Goal: Task Accomplishment & Management: Manage account settings

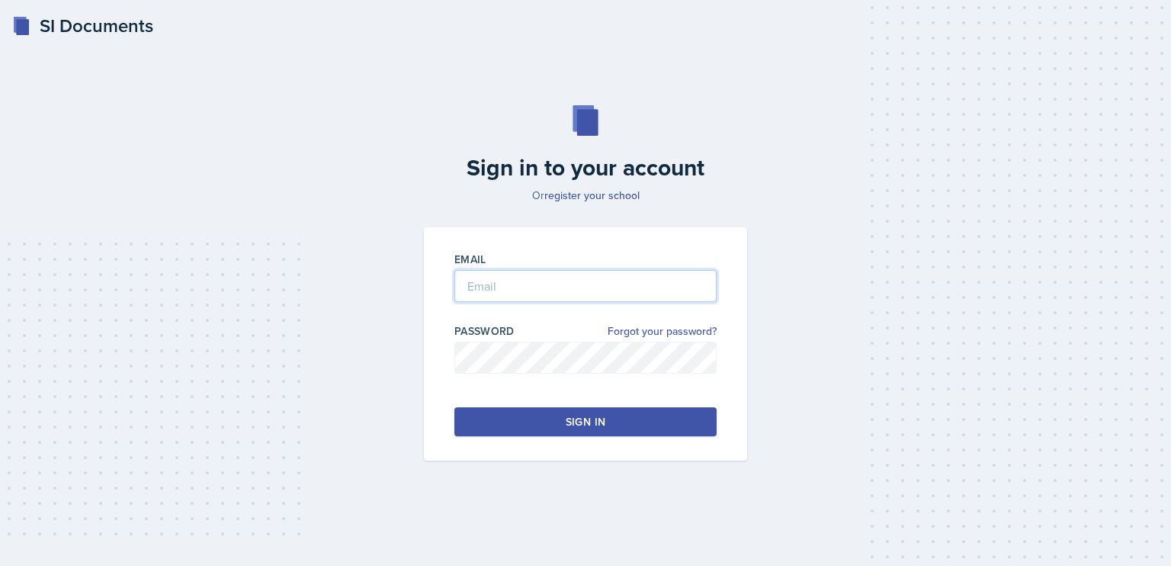
click at [482, 274] on input "email" at bounding box center [585, 286] width 262 height 32
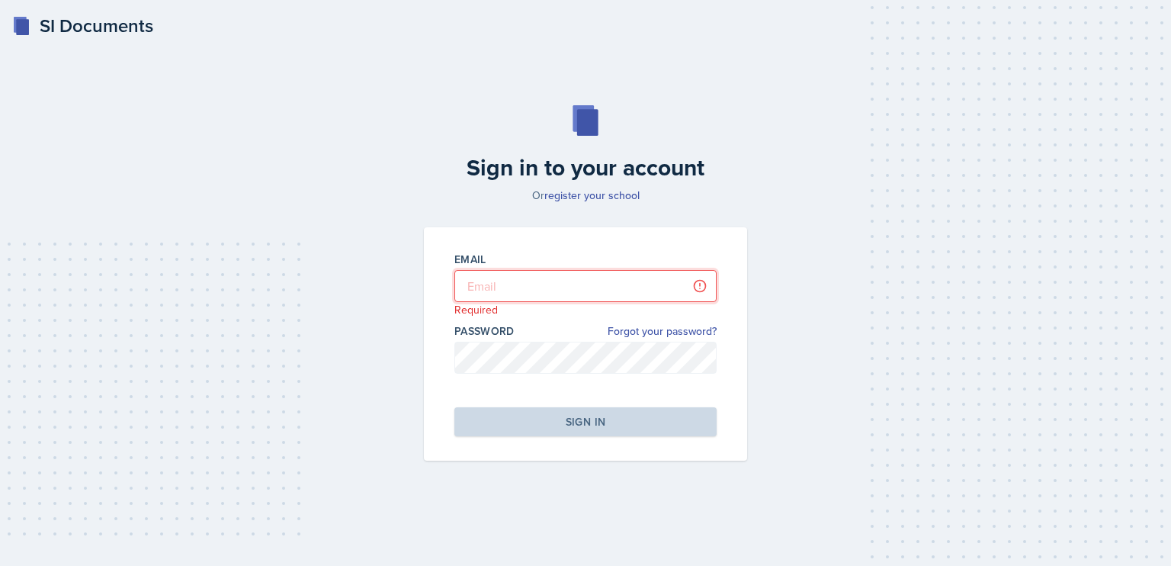
type input "[PERSON_NAME][EMAIL_ADDRESS][DOMAIN_NAME]"
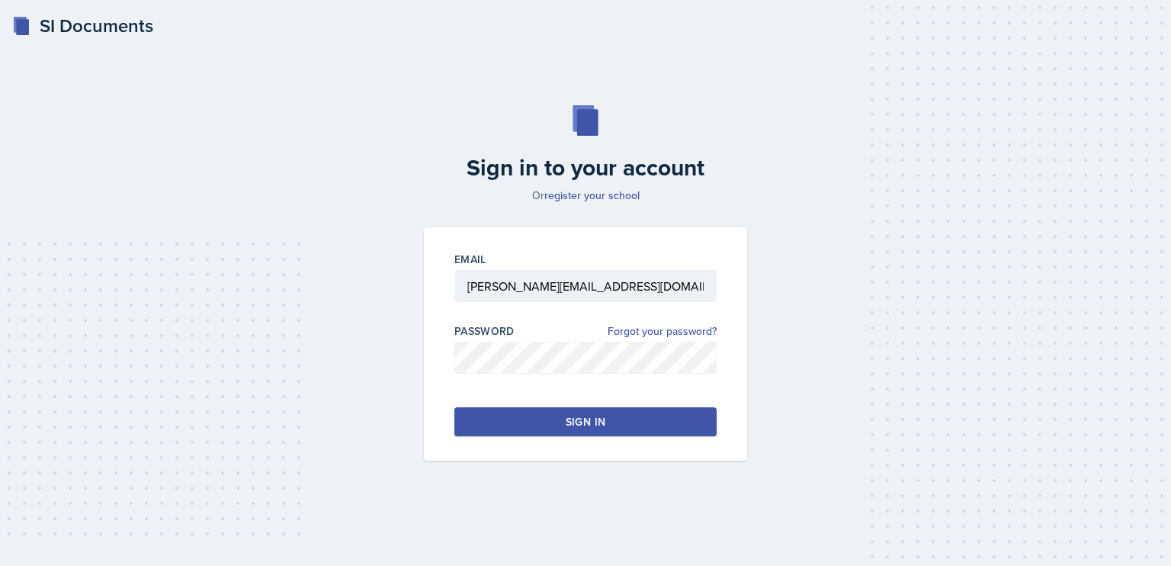
click at [561, 418] on button "Sign in" at bounding box center [585, 421] width 262 height 29
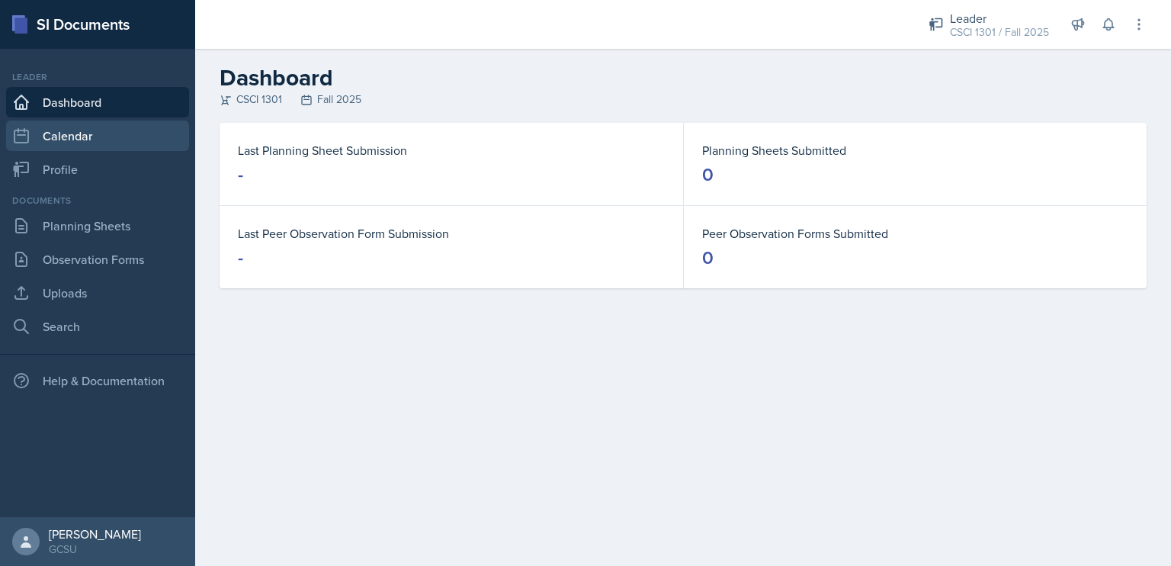
click at [95, 141] on link "Calendar" at bounding box center [97, 135] width 183 height 30
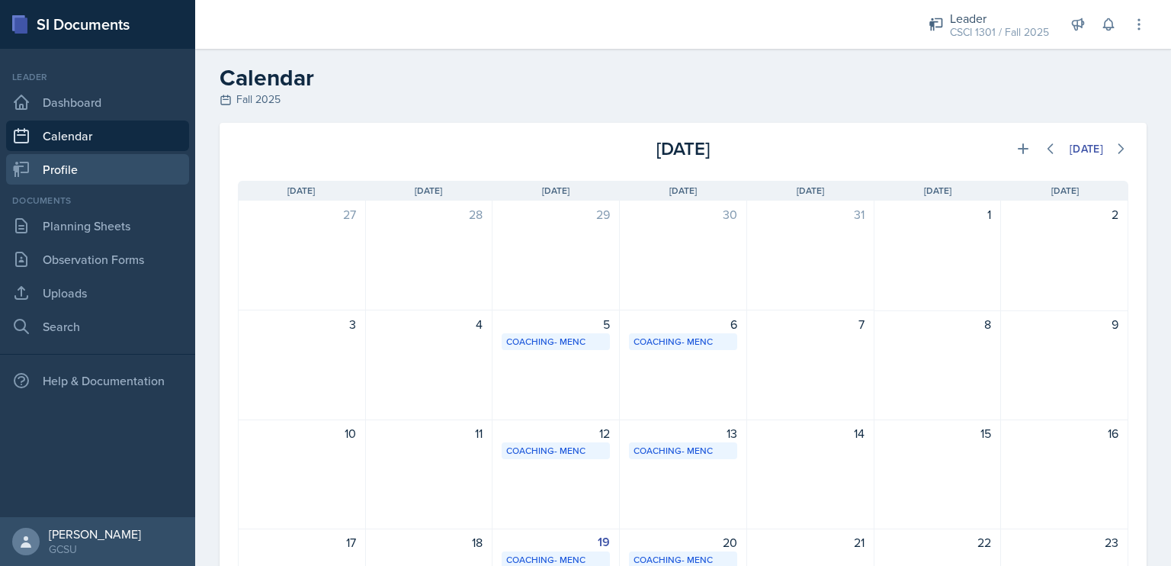
click at [82, 160] on link "Profile" at bounding box center [97, 169] width 183 height 30
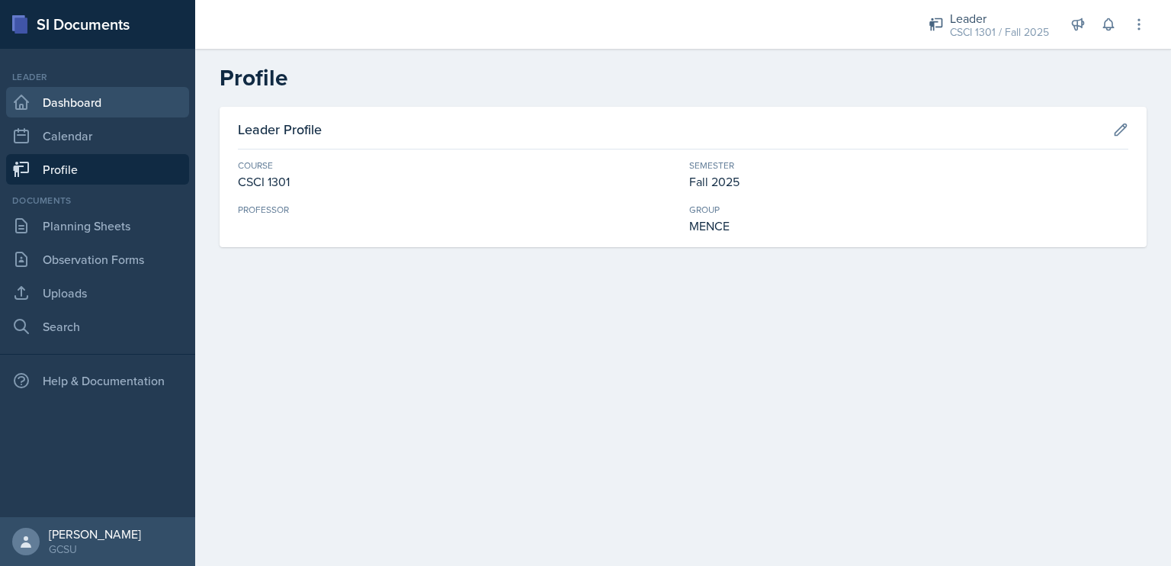
click at [111, 101] on link "Dashboard" at bounding box center [97, 102] width 183 height 30
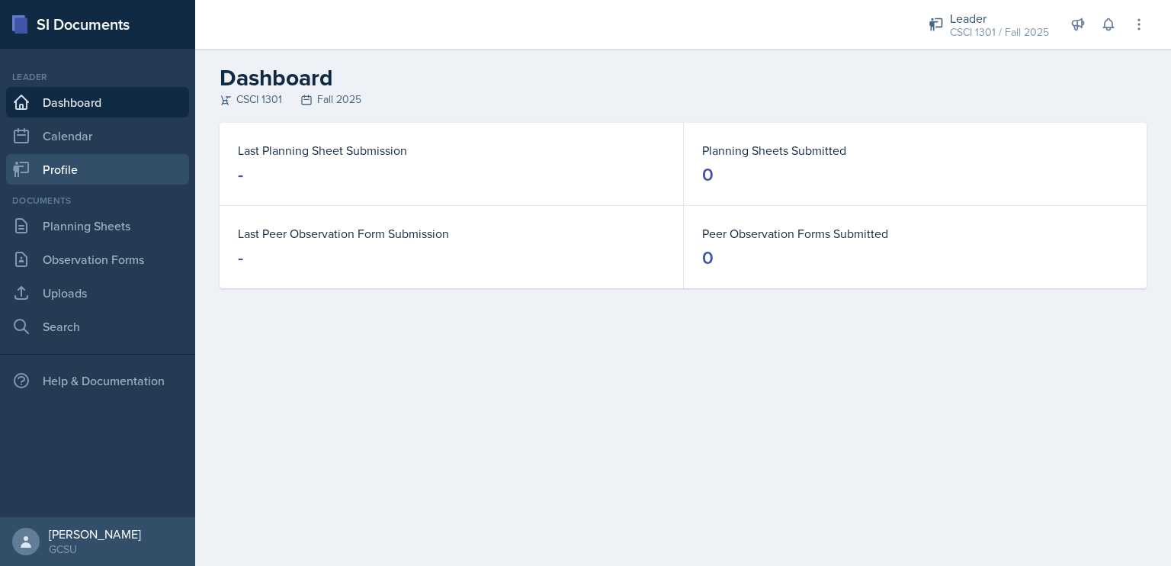
click at [95, 172] on link "Profile" at bounding box center [97, 169] width 183 height 30
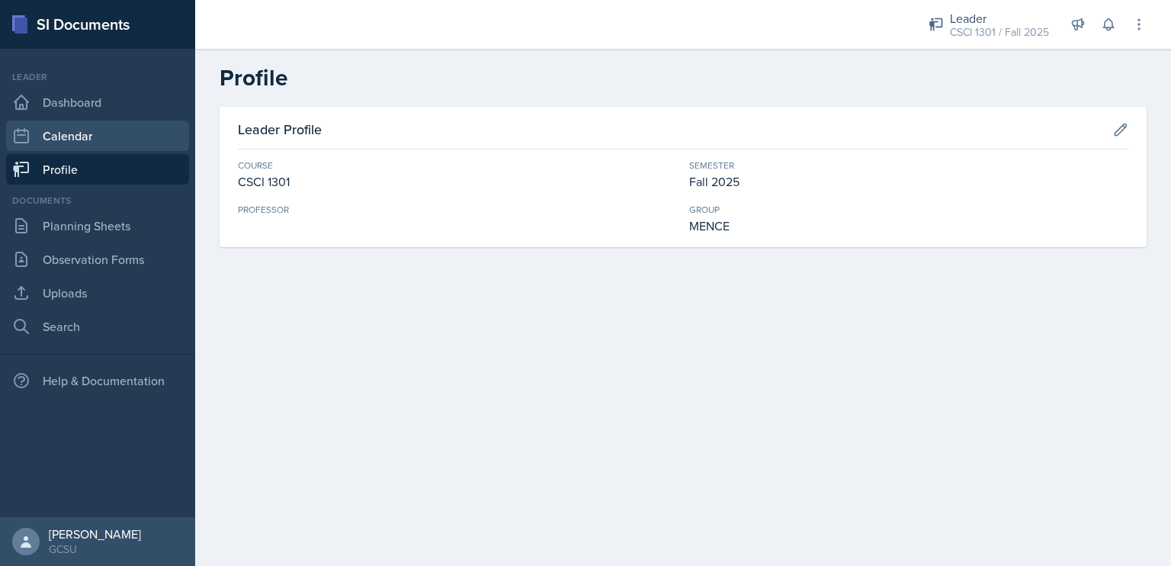
click at [110, 135] on link "Calendar" at bounding box center [97, 135] width 183 height 30
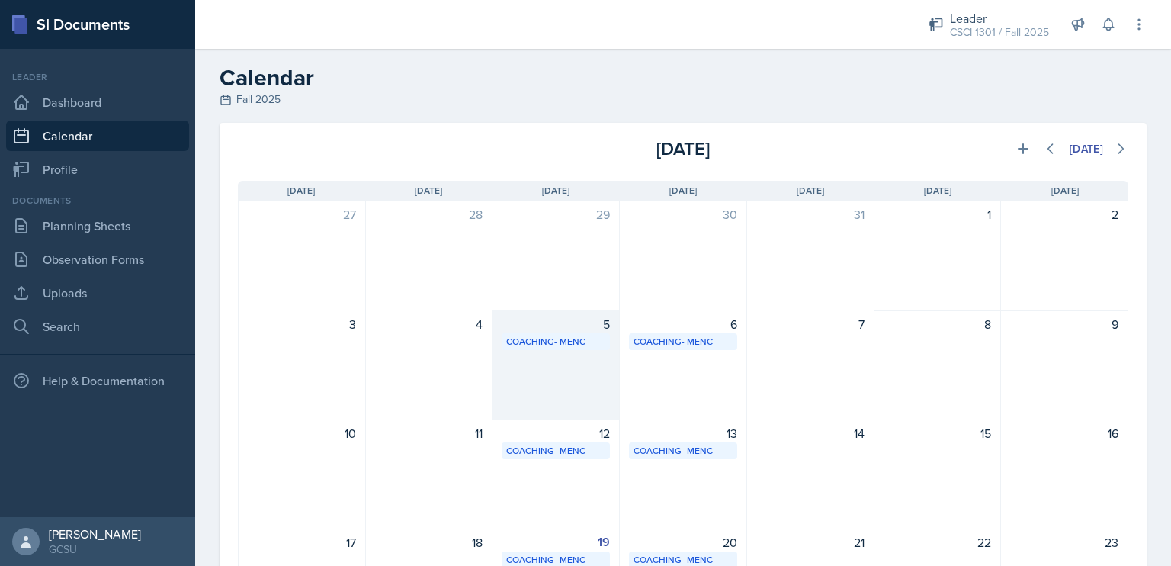
click at [565, 370] on div "5 Coaching- MENC Coaching Room 10:30 AM - 12:30 PM" at bounding box center [556, 365] width 127 height 110
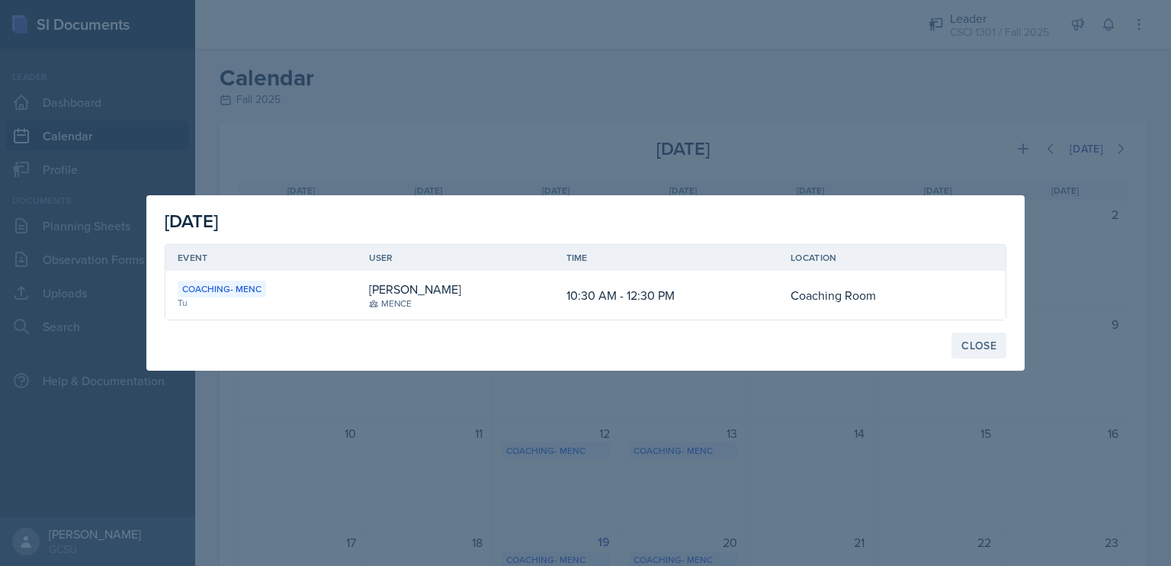
click at [990, 344] on div "Close" at bounding box center [978, 345] width 35 height 12
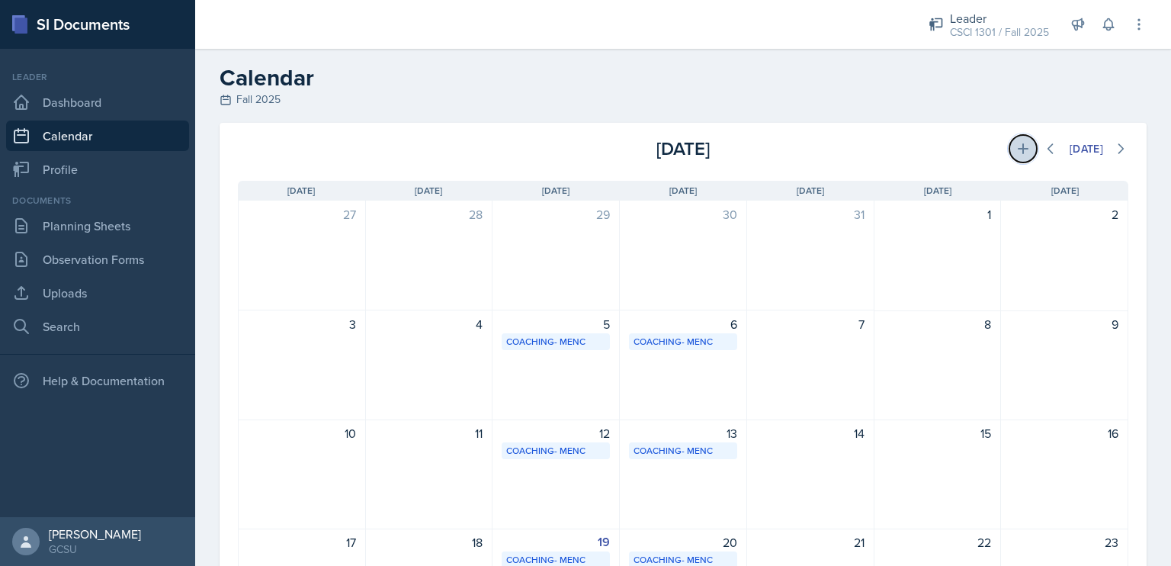
click at [1018, 148] on icon at bounding box center [1023, 148] width 11 height 11
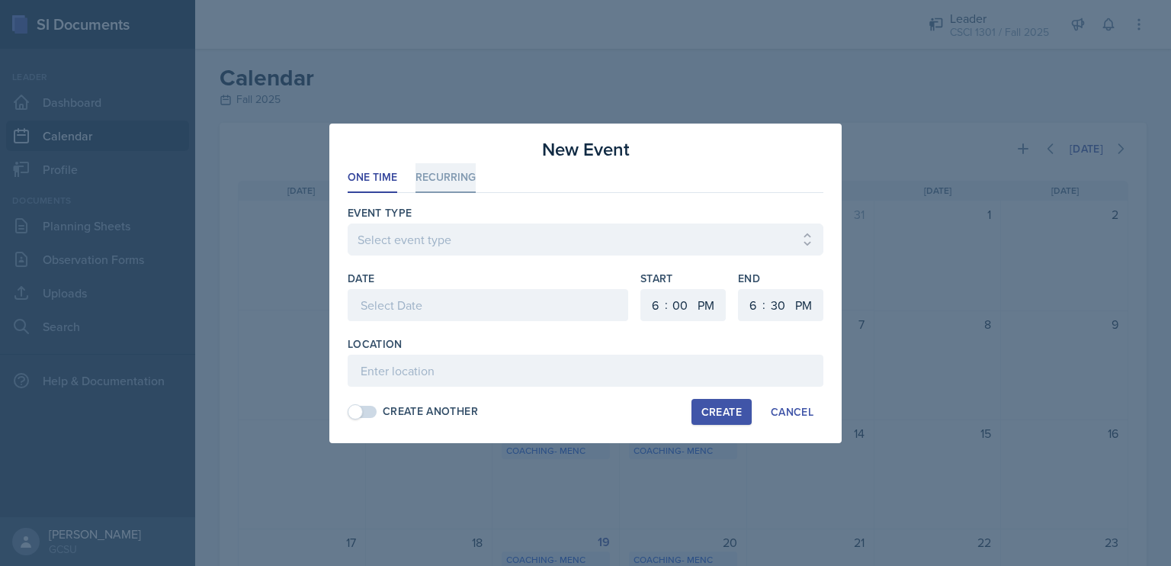
click at [459, 185] on li "Recurring" at bounding box center [446, 178] width 60 height 30
click at [410, 308] on button "Mo" at bounding box center [402, 305] width 39 height 30
click at [480, 313] on button "We" at bounding box center [476, 305] width 39 height 30
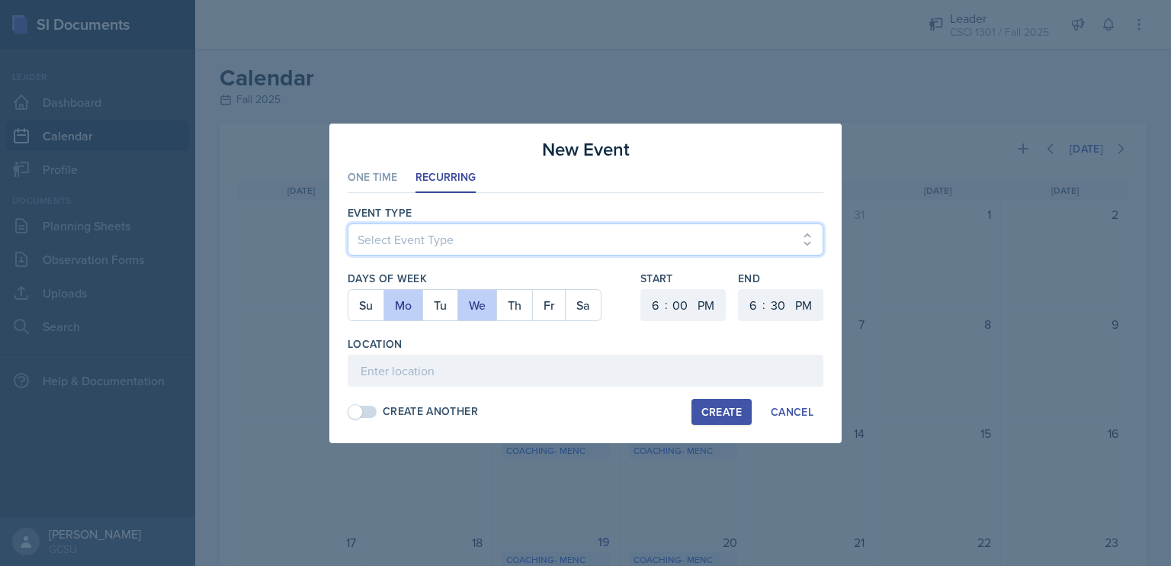
click at [409, 238] on select "Select Event Type Leader Training New Calendar Event SI Session" at bounding box center [586, 239] width 476 height 32
select select "700c1d41-4793-48d3-8616-e09499dfb71d"
click at [348, 223] on select "Select Event Type Leader Training New Calendar Event SI Session" at bounding box center [586, 239] width 476 height 32
click at [651, 310] on select "1 2 3 4 5 6 7 8 9 10 11 12" at bounding box center [653, 305] width 24 height 32
select select "5"
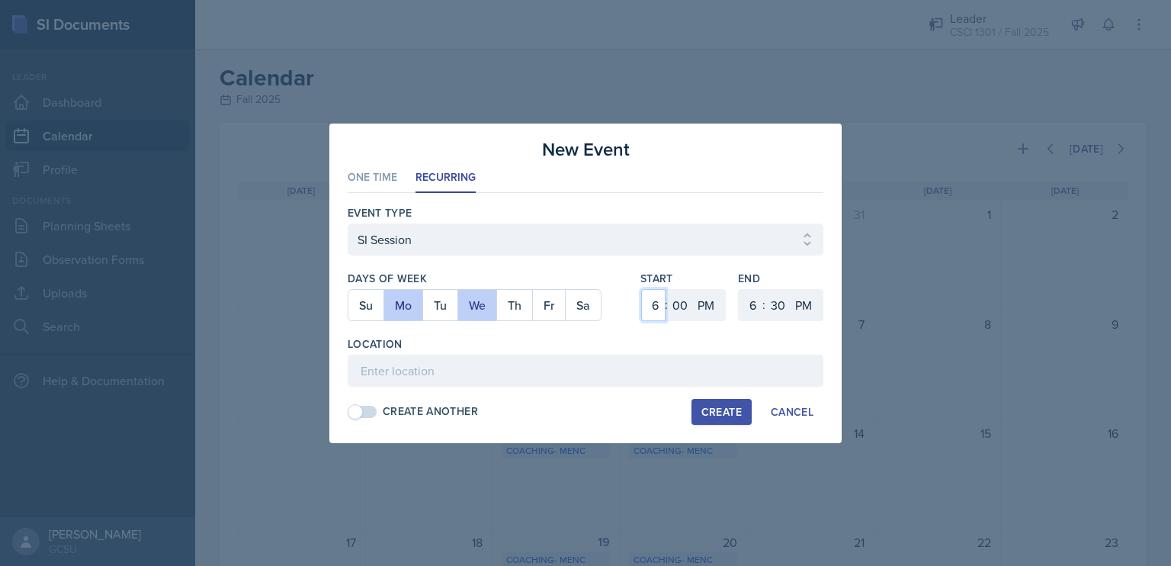
click at [641, 289] on select "1 2 3 4 5 6 7 8 9 10 11 12" at bounding box center [653, 305] width 24 height 32
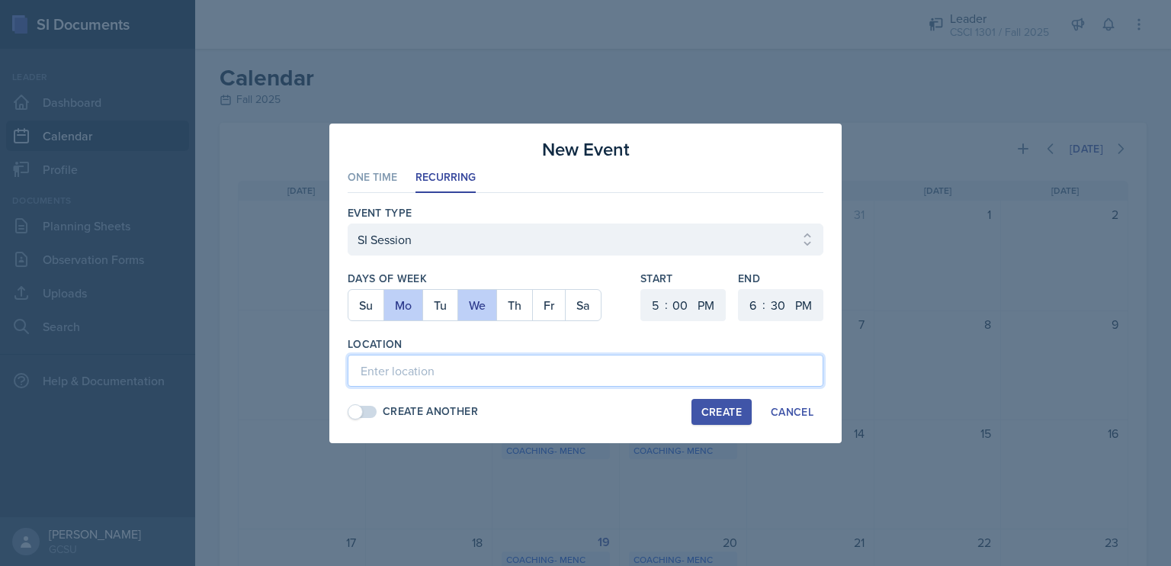
click at [581, 382] on input at bounding box center [586, 371] width 476 height 32
type input "A&S 254 (CSCI 1301)"
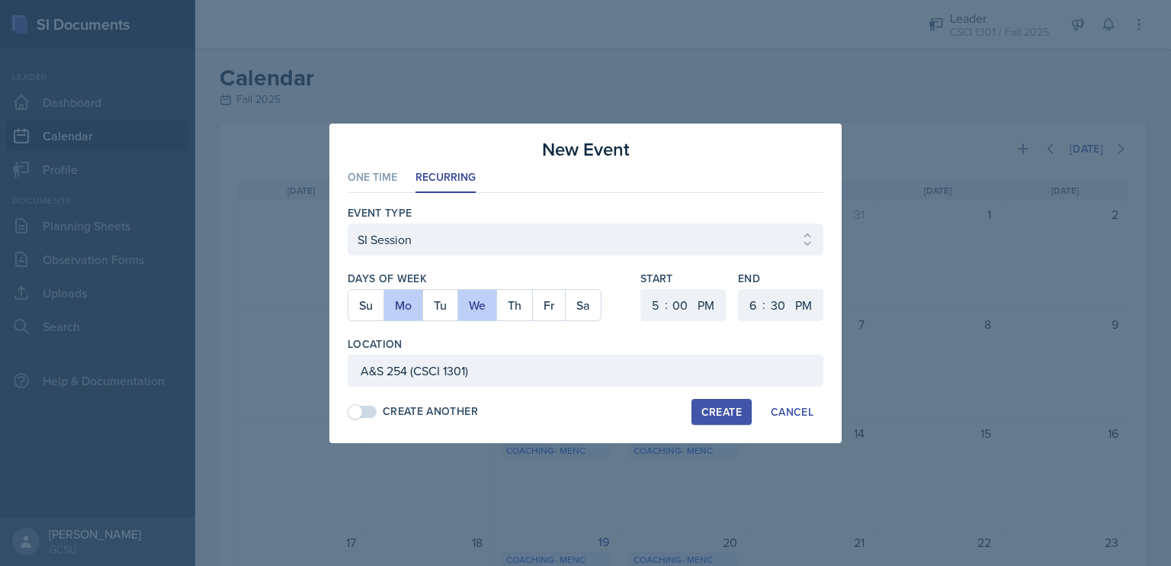
click at [741, 414] on div "Create" at bounding box center [721, 412] width 40 height 12
select select
select select "6"
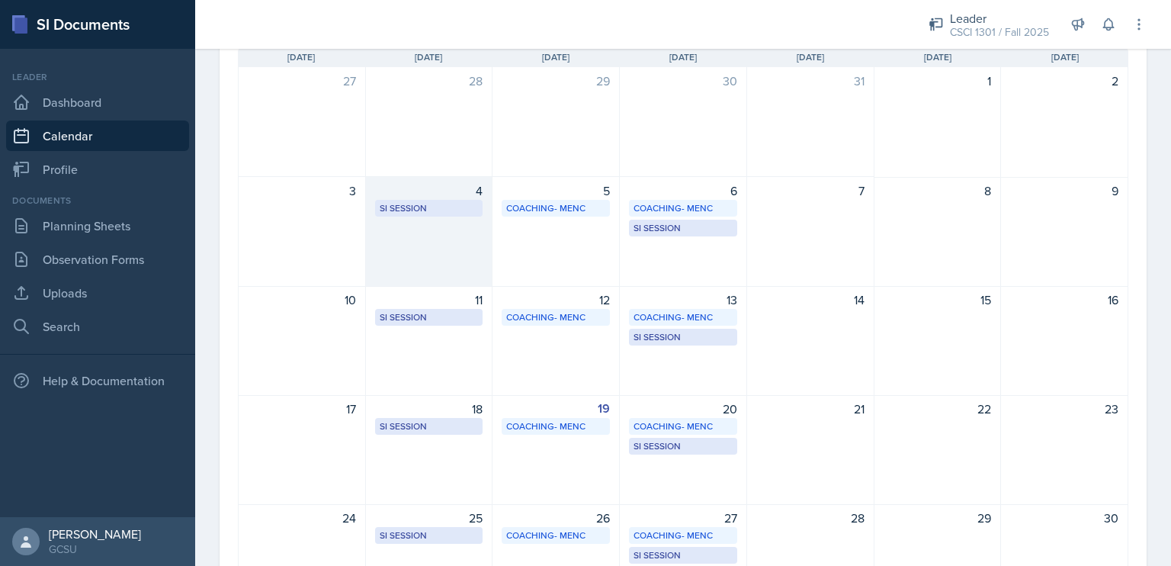
scroll to position [134, 0]
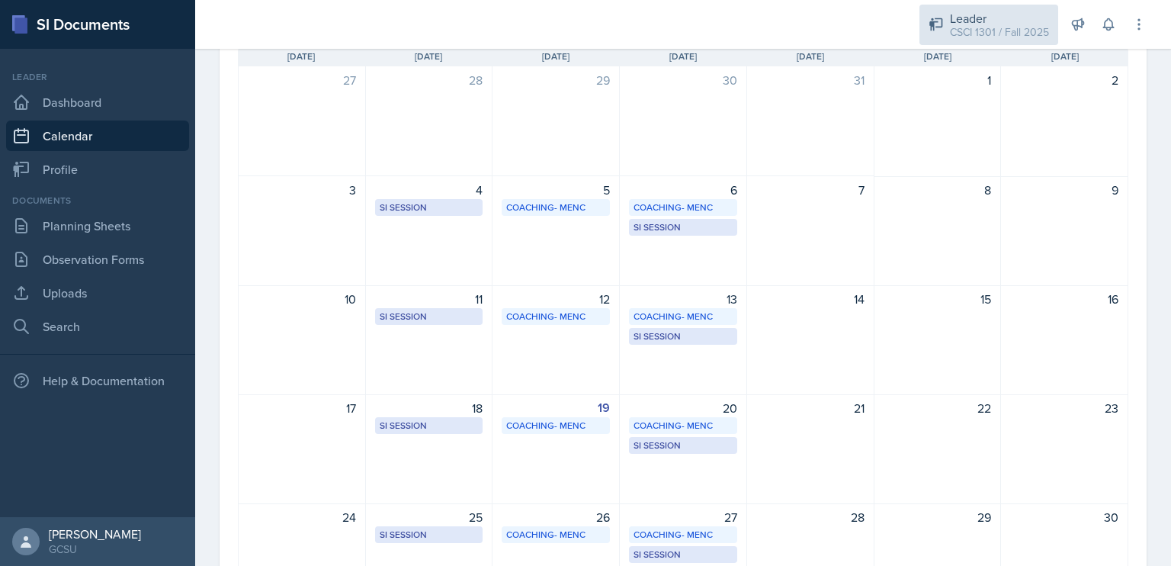
click at [965, 28] on div "CSCI 1301 / Fall 2025" at bounding box center [999, 32] width 99 height 16
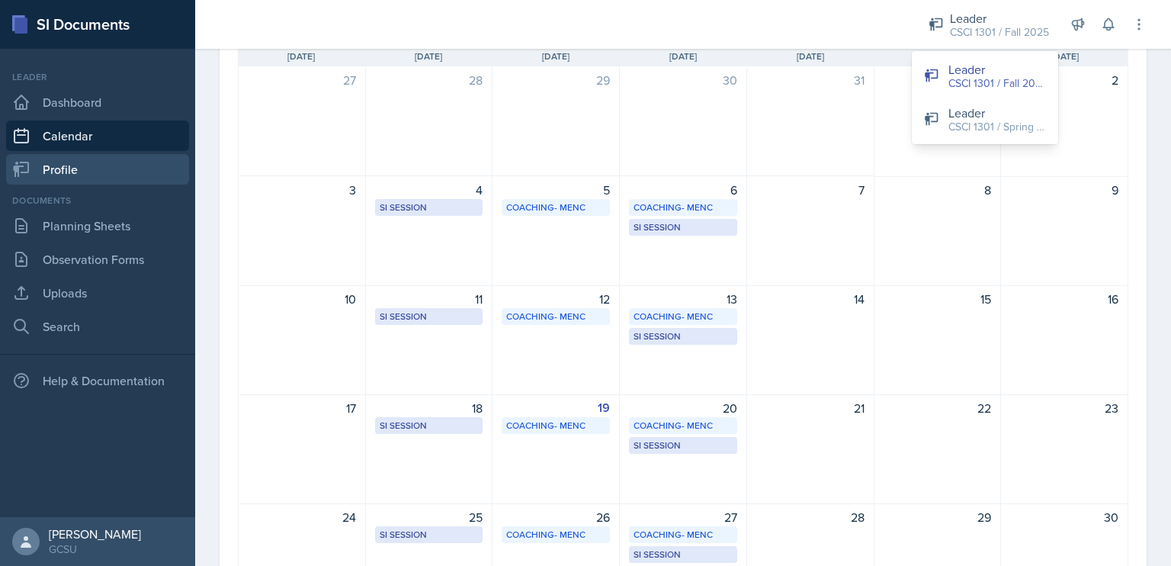
click at [90, 167] on link "Profile" at bounding box center [97, 169] width 183 height 30
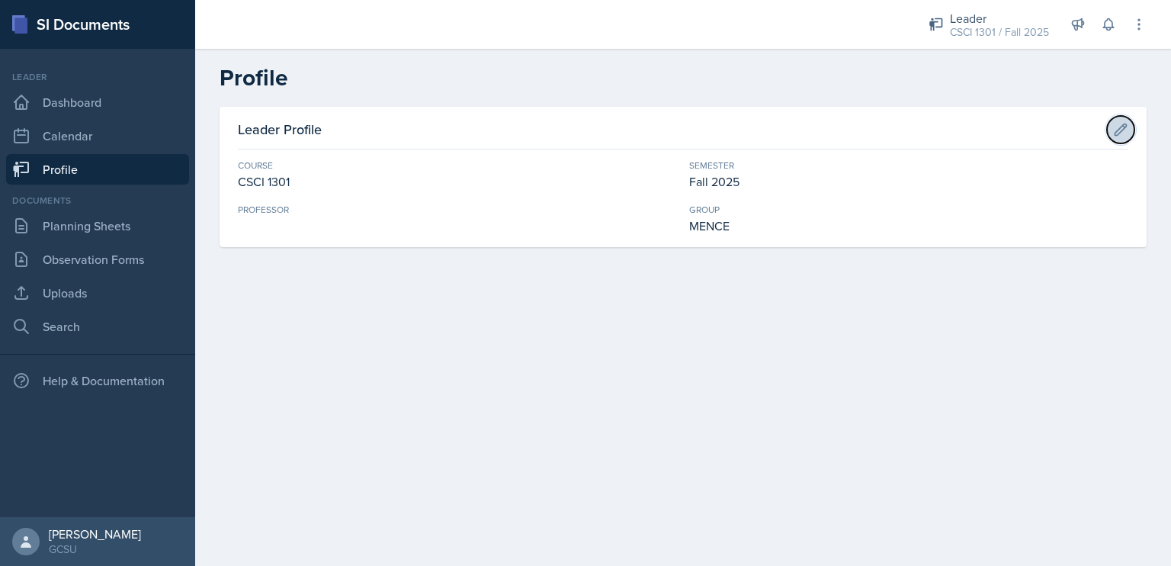
click at [1116, 127] on icon at bounding box center [1120, 129] width 15 height 15
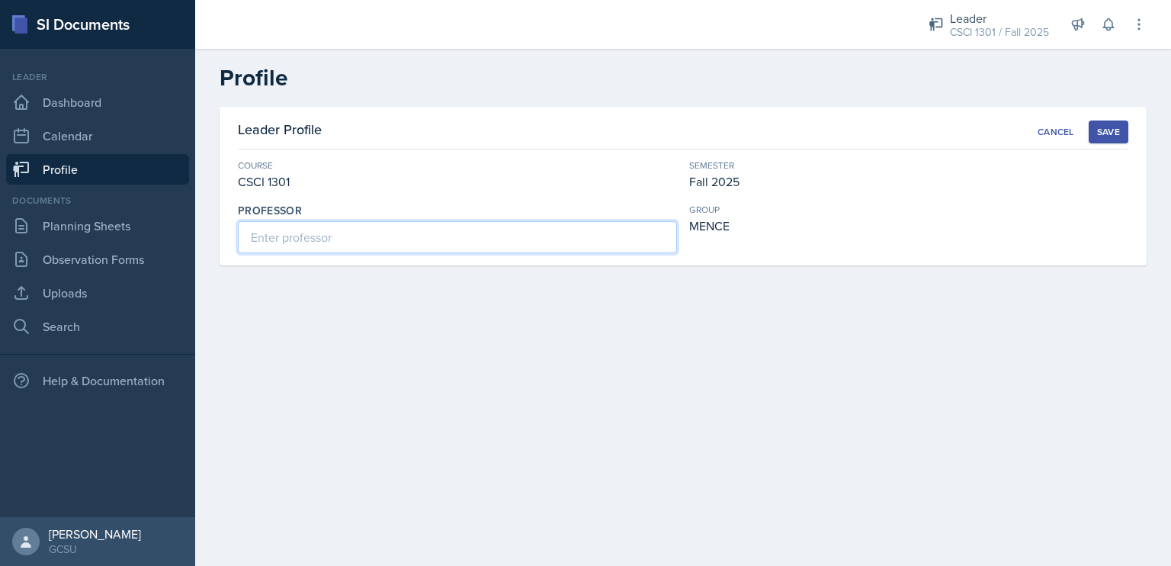
click at [365, 231] on input at bounding box center [457, 237] width 439 height 32
type input "[PERSON_NAME]"
click at [1106, 130] on div "Save" at bounding box center [1108, 132] width 23 height 12
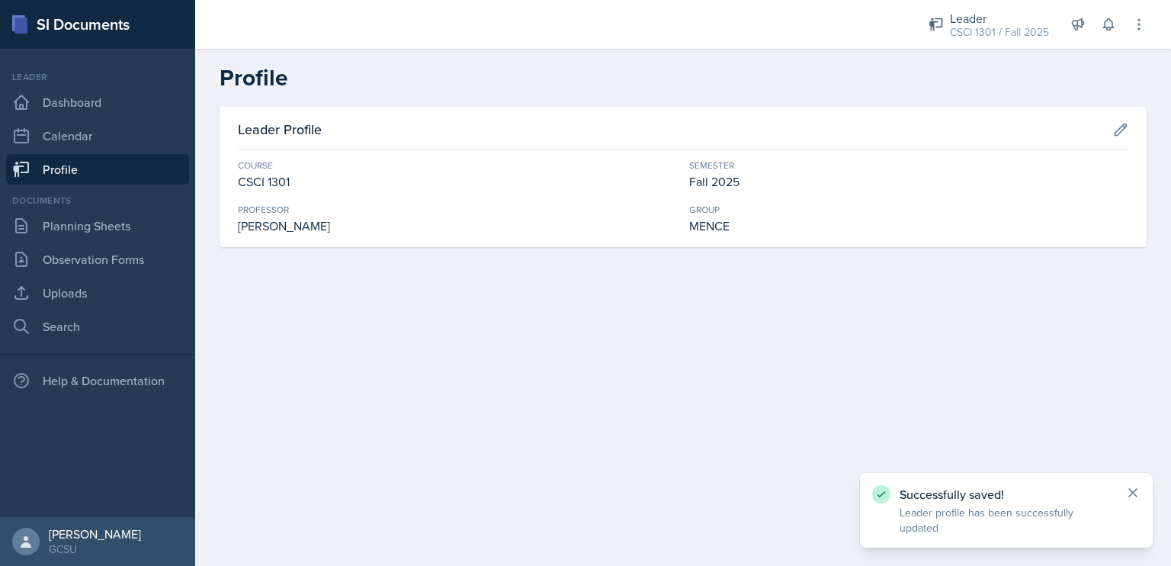
click at [1137, 500] on icon at bounding box center [1132, 492] width 15 height 15
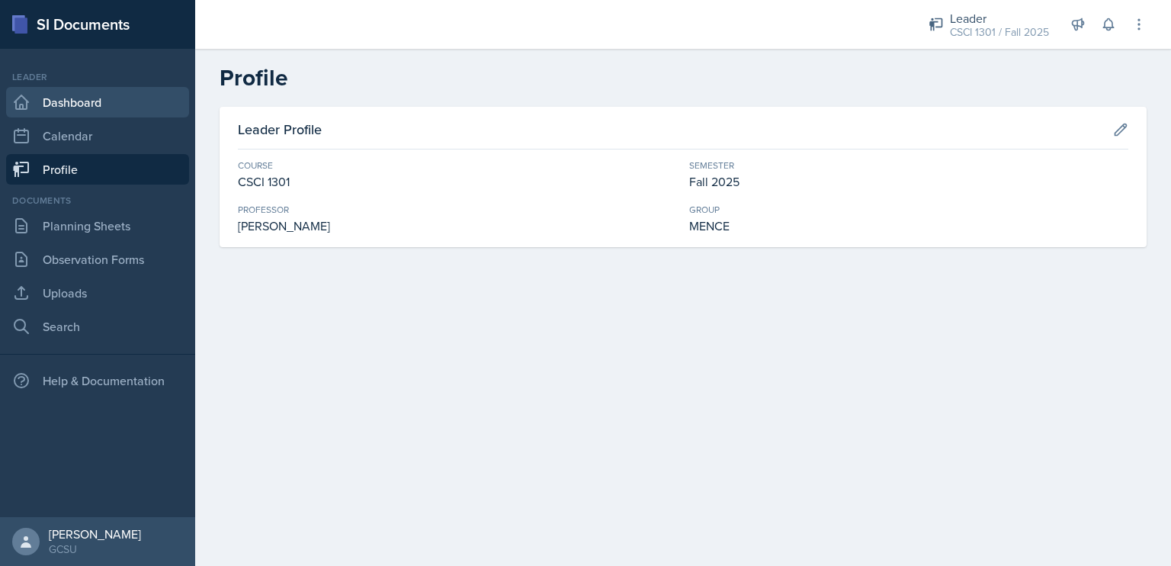
click at [93, 106] on link "Dashboard" at bounding box center [97, 102] width 183 height 30
